Goal: Navigation & Orientation: Go to known website

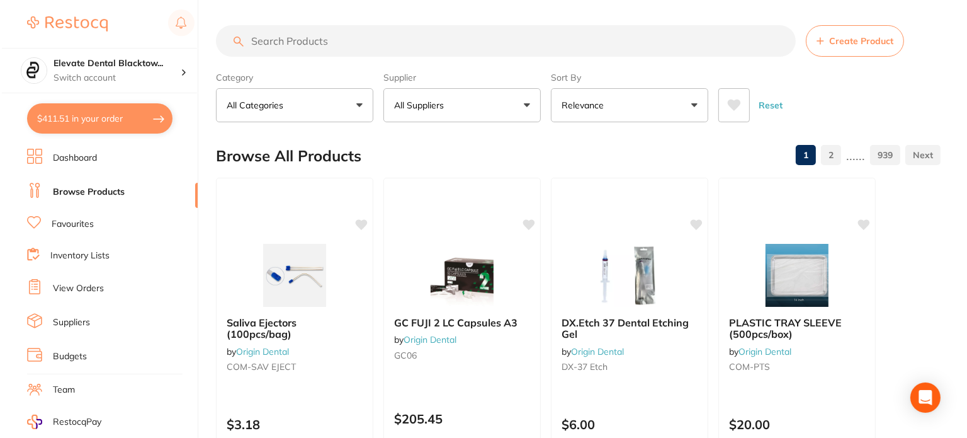
scroll to position [149, 0]
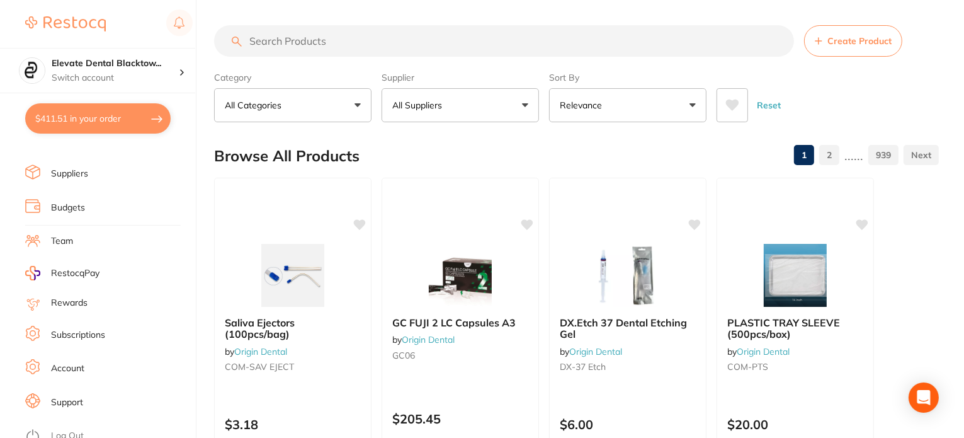
click at [60, 430] on link "Log Out" at bounding box center [67, 436] width 33 height 13
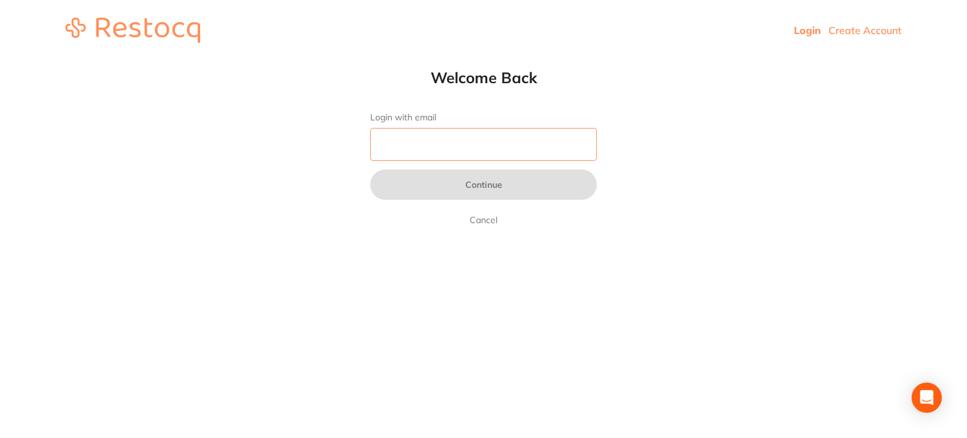
click at [458, 143] on input "Login with email" at bounding box center [483, 144] width 227 height 33
type input "[EMAIL_ADDRESS][DOMAIN_NAME]"
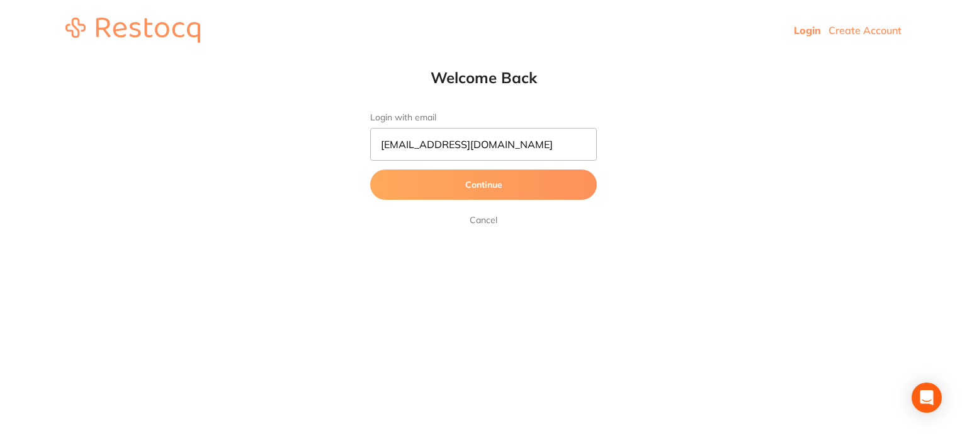
click at [483, 186] on button "Continue" at bounding box center [483, 184] width 227 height 30
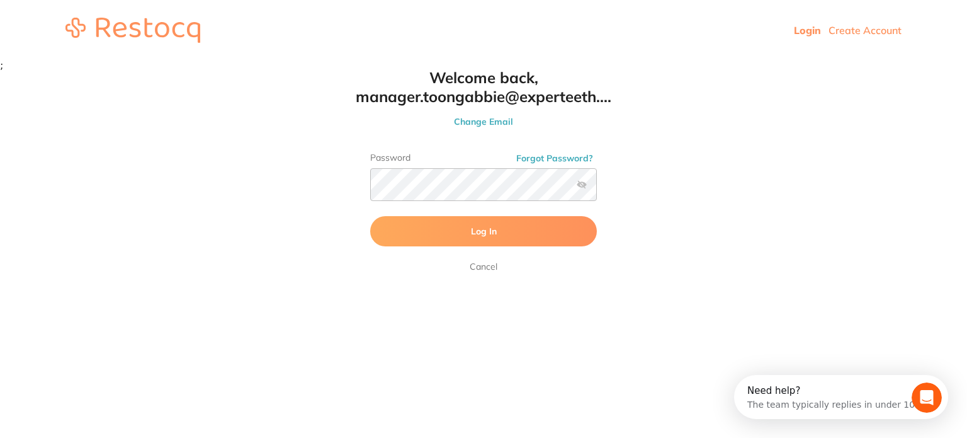
click at [479, 228] on span "Log In" at bounding box center [484, 230] width 26 height 11
